Goal: Information Seeking & Learning: Find specific page/section

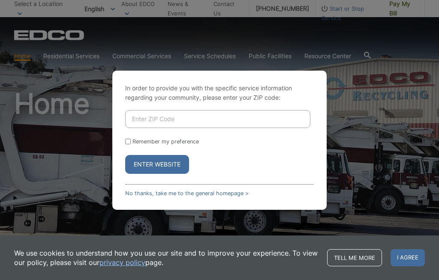
click at [176, 128] on input "Enter ZIP Code" at bounding box center [217, 119] width 185 height 18
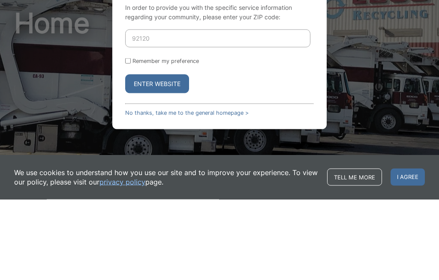
type input "92120"
click at [168, 155] on button "Enter Website" at bounding box center [157, 164] width 64 height 19
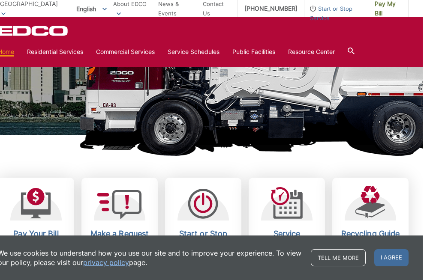
scroll to position [189, 0]
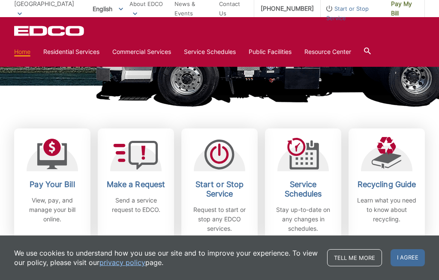
click at [246, 120] on div "Pay Your Bill View, pay, and manage your bill online. Make a Request Send a ser…" at bounding box center [219, 164] width 411 height 156
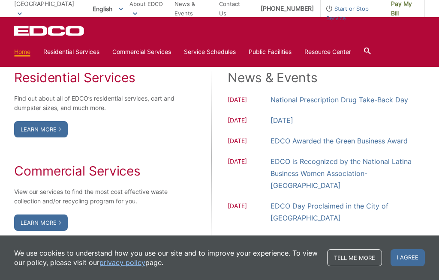
scroll to position [707, 0]
click at [45, 137] on link "Learn More" at bounding box center [41, 129] width 54 height 16
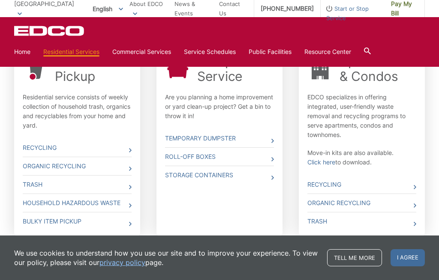
scroll to position [301, 0]
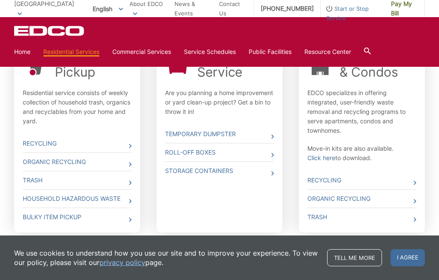
click at [105, 203] on link "Household Hazardous Waste" at bounding box center [77, 199] width 109 height 18
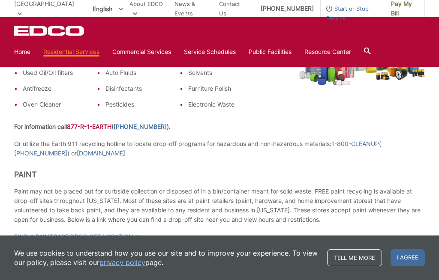
scroll to position [276, 0]
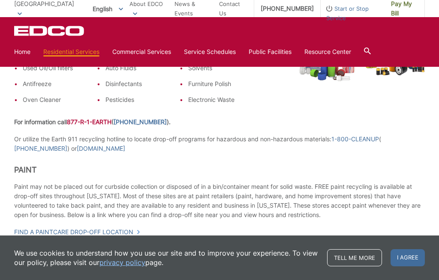
click at [111, 233] on link "Find a PaintCare drop-off location" at bounding box center [77, 232] width 126 height 9
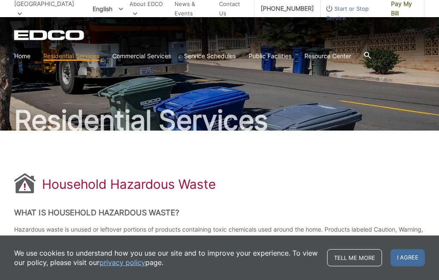
scroll to position [18, 0]
